Goal: Communication & Community: Connect with others

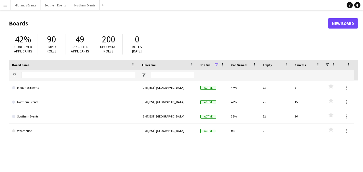
click at [7, 8] on button "Menu" at bounding box center [5, 5] width 10 height 10
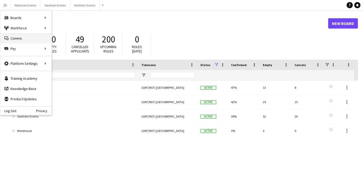
click at [16, 38] on link "Comms Comms" at bounding box center [25, 38] width 51 height 10
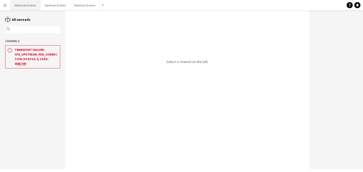
click at [26, 8] on button "Midlands Events Close" at bounding box center [26, 5] width 30 height 10
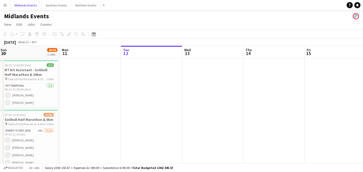
scroll to position [0, 112]
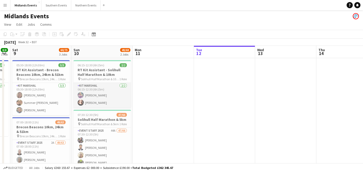
click at [101, 94] on app-card-role "Kit Marshal [DATE] 06:15-12:30 (6h15m) [PERSON_NAME] [PERSON_NAME]" at bounding box center [102, 95] width 57 height 25
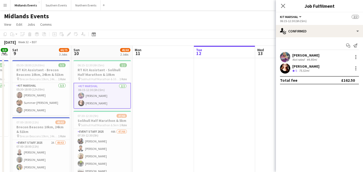
click at [6, 6] on app-icon "Menu" at bounding box center [5, 5] width 4 height 4
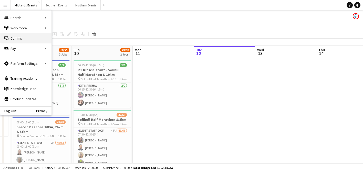
click at [19, 36] on link "Comms Comms" at bounding box center [25, 38] width 51 height 10
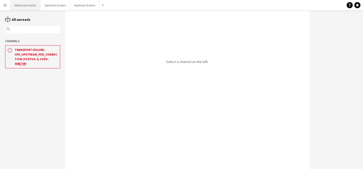
click at [25, 6] on button "Midlands Events Close" at bounding box center [26, 5] width 30 height 10
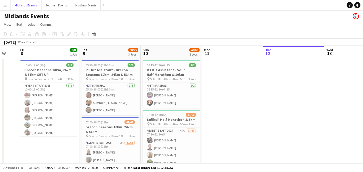
scroll to position [0, 159]
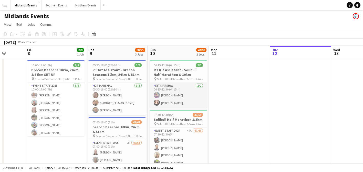
click at [181, 97] on app-card-role "Kit Marshal [DATE] 06:15-12:30 (6h15m) [PERSON_NAME] [PERSON_NAME]" at bounding box center [178, 95] width 57 height 25
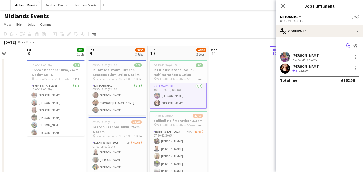
click at [348, 43] on app-icon "Start chat" at bounding box center [348, 45] width 7 height 7
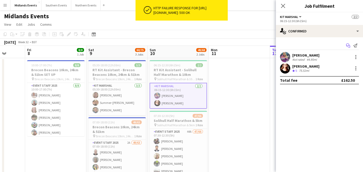
click at [348, 45] on icon "Start chat" at bounding box center [348, 45] width 4 height 4
click at [281, 6] on icon "Close pop-in" at bounding box center [283, 5] width 5 height 5
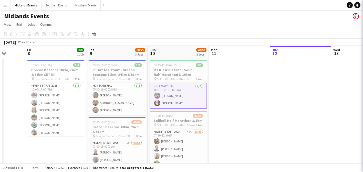
click at [240, 106] on app-date-cell at bounding box center [239, 170] width 61 height 224
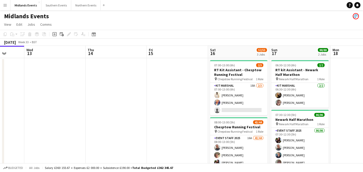
scroll to position [0, 149]
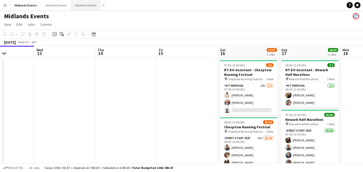
click at [80, 4] on button "Northern Events Close" at bounding box center [85, 5] width 29 height 10
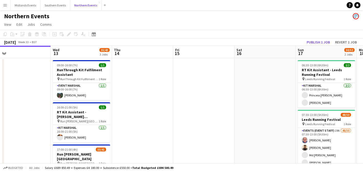
scroll to position [0, 194]
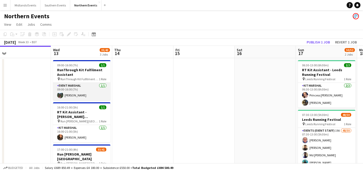
click at [72, 92] on app-card-role "Event Marshal [DATE] 09:00-16:00 (7h) [PERSON_NAME]" at bounding box center [81, 91] width 57 height 17
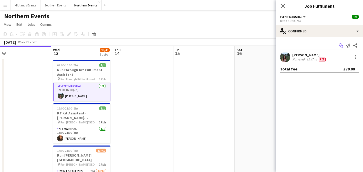
click at [342, 44] on icon "Start chat" at bounding box center [341, 45] width 4 height 4
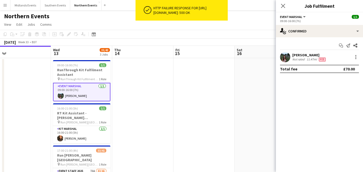
click at [284, 5] on icon at bounding box center [283, 6] width 4 height 4
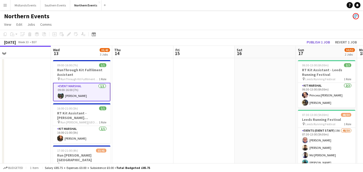
click at [160, 123] on app-date-cell at bounding box center [142, 144] width 61 height 173
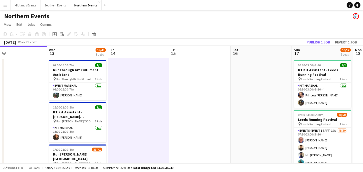
scroll to position [0, 203]
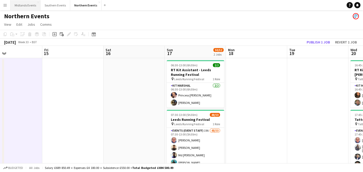
click at [24, 10] on button "Midlands Events Close" at bounding box center [26, 5] width 30 height 10
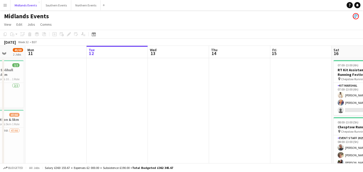
scroll to position [0, 106]
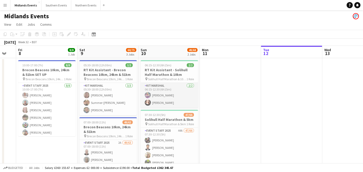
click at [169, 92] on app-card-role "Kit Marshal [DATE] 06:15-12:30 (6h15m) [PERSON_NAME] [PERSON_NAME]" at bounding box center [169, 95] width 57 height 25
